Goal: Transaction & Acquisition: Purchase product/service

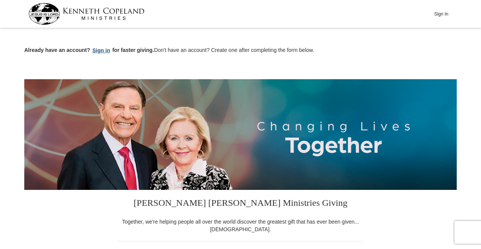
click at [100, 50] on button "Sign in" at bounding box center [101, 50] width 22 height 9
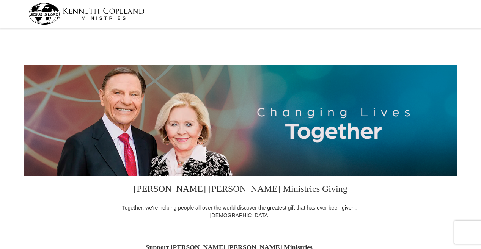
select select "VA"
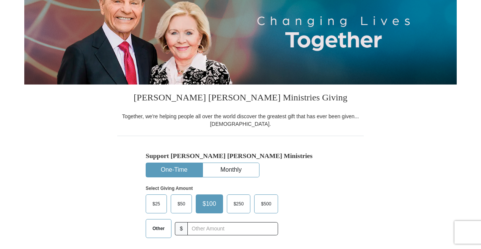
scroll to position [114, 0]
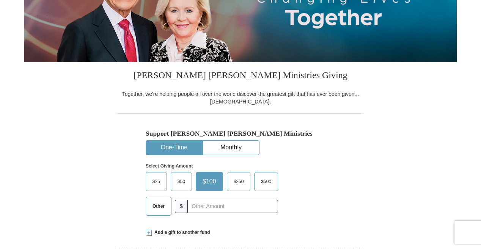
click at [168, 147] on button "One-Time" at bounding box center [174, 148] width 56 height 14
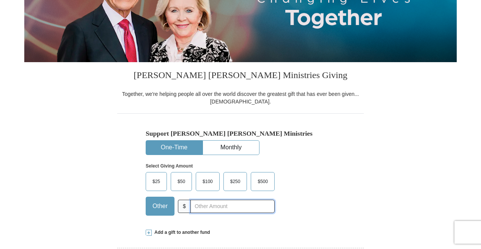
click at [241, 207] on input "text" at bounding box center [233, 206] width 84 height 13
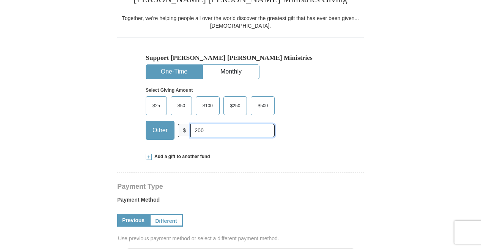
scroll to position [209, 0]
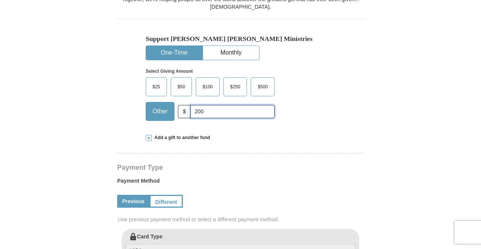
type input "200"
click at [132, 200] on link "Previous" at bounding box center [133, 201] width 32 height 13
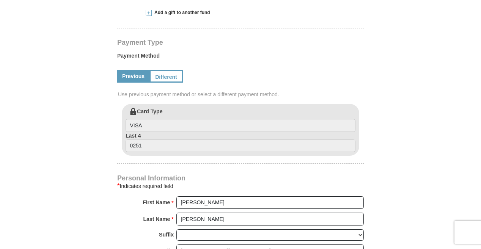
scroll to position [436, 0]
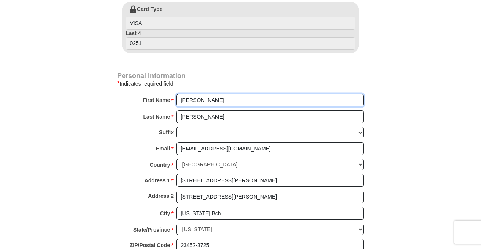
click at [222, 102] on input "[PERSON_NAME]" at bounding box center [269, 100] width 187 height 13
type input "[PERSON_NAME]"
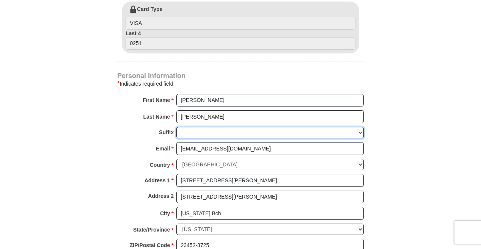
click at [196, 132] on select "[PERSON_NAME] I II III IV V VI" at bounding box center [269, 133] width 187 height 12
select select "Jr"
click at [176, 127] on select "[PERSON_NAME] I II III IV V VI" at bounding box center [269, 133] width 187 height 12
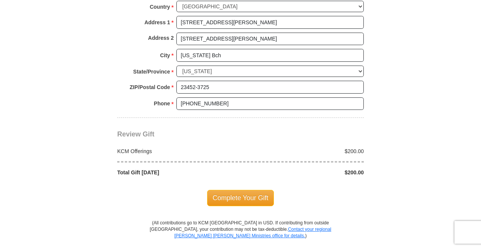
scroll to position [607, 0]
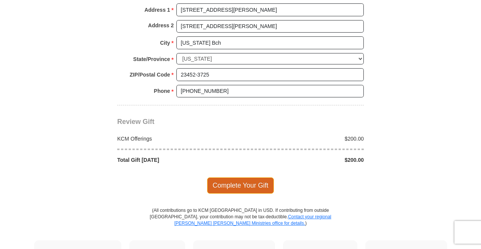
click at [237, 186] on span "Complete Your Gift" at bounding box center [240, 186] width 67 height 16
